Goal: Use online tool/utility: Use online tool/utility

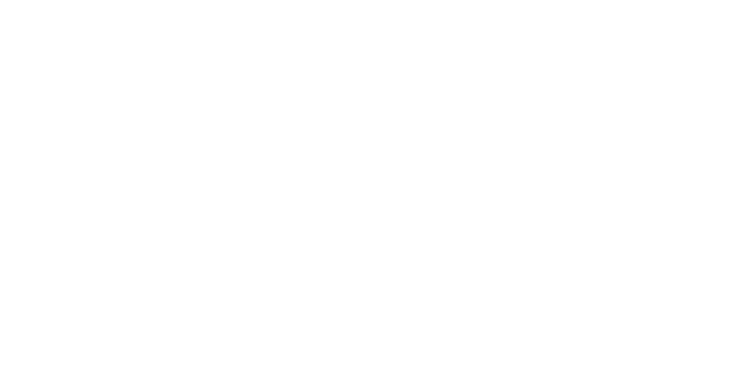
select select "linear"
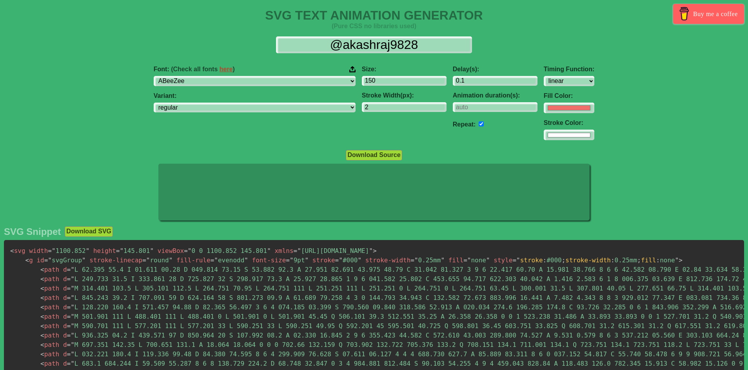
select select "linear"
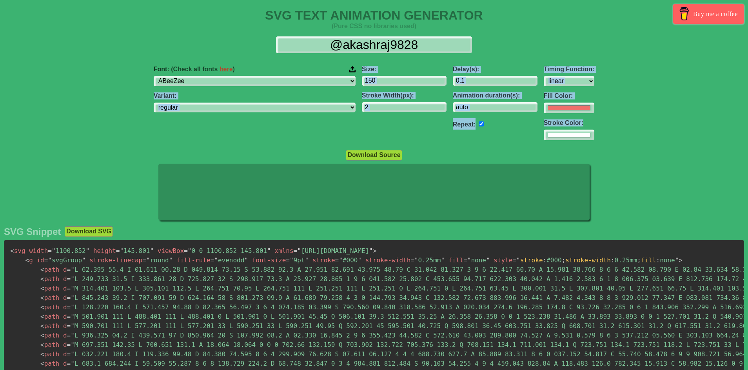
drag, startPoint x: 0, startPoint y: 135, endPoint x: 0, endPoint y: 157, distance: 22.0
